Goal: Browse casually: Explore the website without a specific task or goal

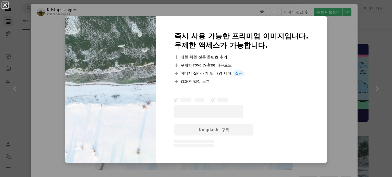
scroll to position [51, 0]
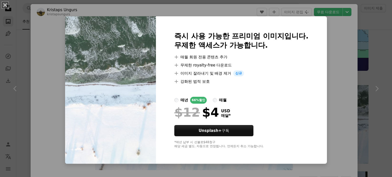
click at [325, 39] on div "An X shape 즉시 사용 가능한 프리미엄 이미지입니다. 무제한 액세스가 가능합니다. A plus sign 매월 회원 전용 콘텐츠 추가 A…" at bounding box center [196, 88] width 392 height 177
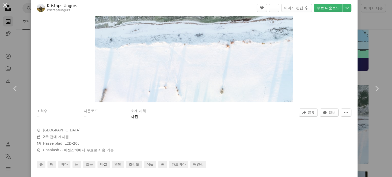
scroll to position [128, 0]
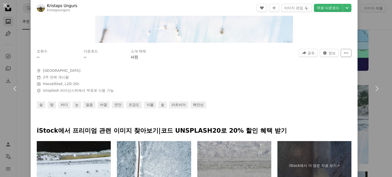
click at [344, 53] on icon "More Actions" at bounding box center [346, 53] width 5 height 5
click at [316, 77] on dialog "An X shape Chevron left Chevron right Kristaps Ungurs kristapsungurs A heart A …" at bounding box center [196, 88] width 392 height 177
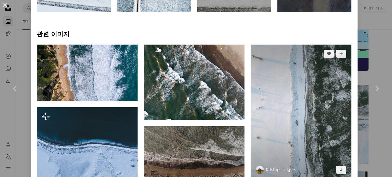
scroll to position [357, 0]
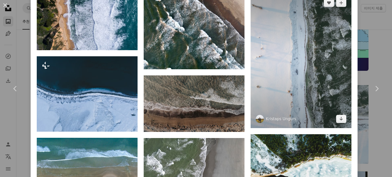
click at [295, 101] on img at bounding box center [301, 61] width 101 height 135
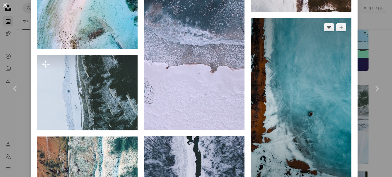
scroll to position [536, 0]
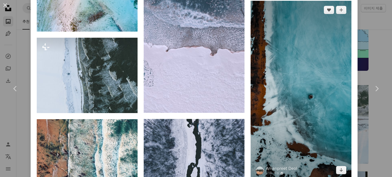
drag, startPoint x: 291, startPoint y: 137, endPoint x: 286, endPoint y: 105, distance: 32.7
click at [286, 105] on img at bounding box center [301, 90] width 101 height 179
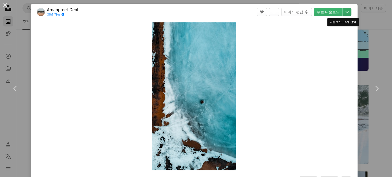
click at [343, 14] on icon "Chevron down" at bounding box center [347, 12] width 8 height 6
